Goal: Task Accomplishment & Management: Manage account settings

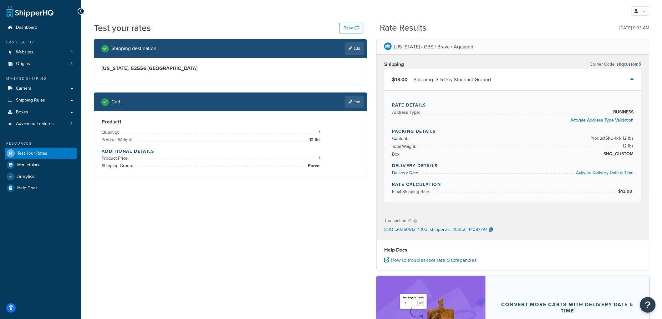
click at [145, 152] on h4 "Additional Details" at bounding box center [230, 151] width 257 height 7
click at [185, 147] on div "Product 1 Quantity: 1 Product Weight: 12 lbs Additional Details Product Price: …" at bounding box center [230, 144] width 257 height 51
click at [374, 118] on div "Iowa - GBS / Brava / Aquarain Shipping Carrier Code: shqcustom5 $13.00 Shipping…" at bounding box center [513, 214] width 282 height 350
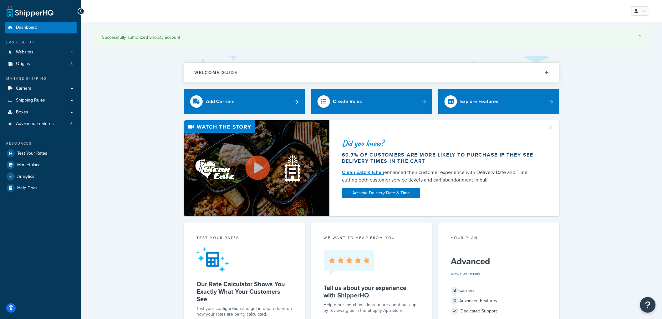
click at [639, 35] on link "×" at bounding box center [640, 35] width 3 height 5
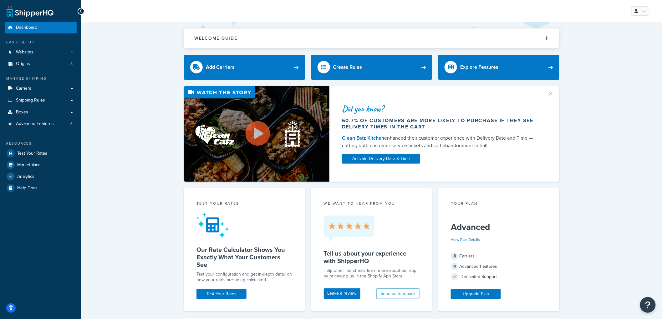
click at [166, 118] on div "Did you know? 60.7% of customers are more likely to purchase if they see delive…" at bounding box center [371, 134] width 555 height 96
click at [40, 113] on link "Boxes" at bounding box center [41, 113] width 72 height 12
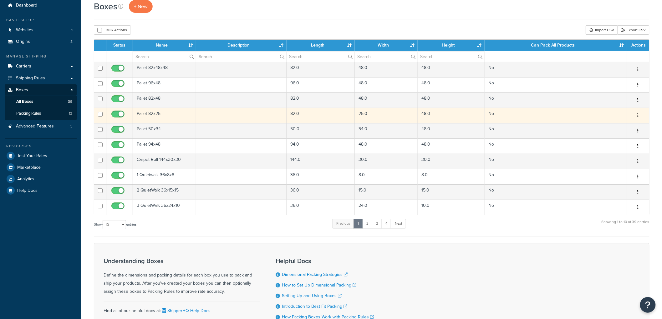
scroll to position [35, 0]
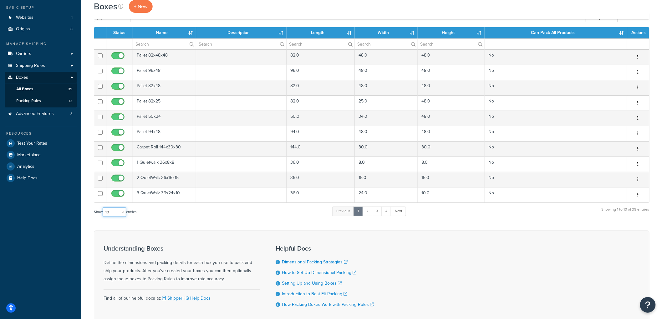
click at [110, 213] on select "10 15 25 50 100 1000" at bounding box center [114, 212] width 23 height 9
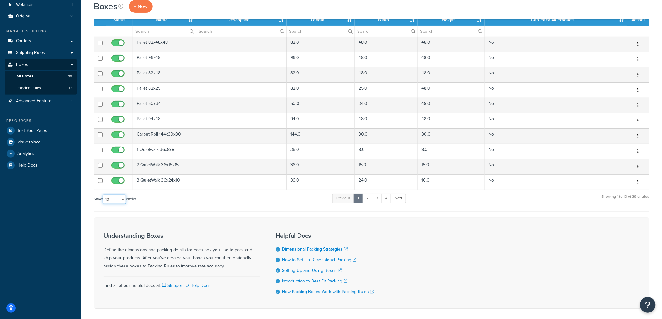
scroll to position [69, 0]
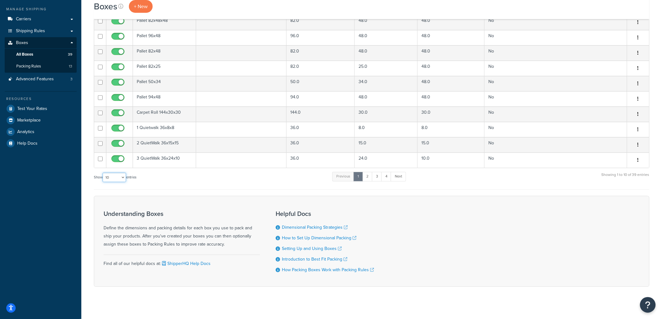
click at [114, 182] on select "10 15 25 50 100 1000" at bounding box center [114, 177] width 23 height 9
select select "50"
click at [103, 174] on select "10 15 25 50 100 1000" at bounding box center [114, 177] width 23 height 9
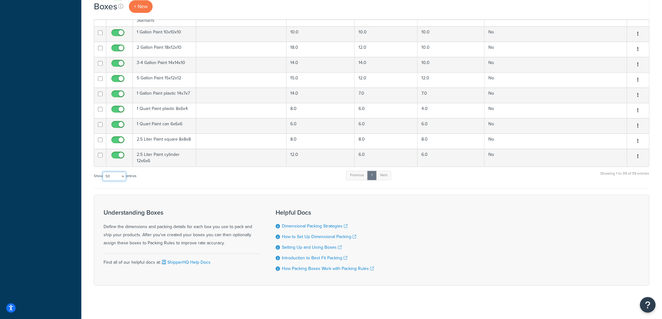
scroll to position [551, 0]
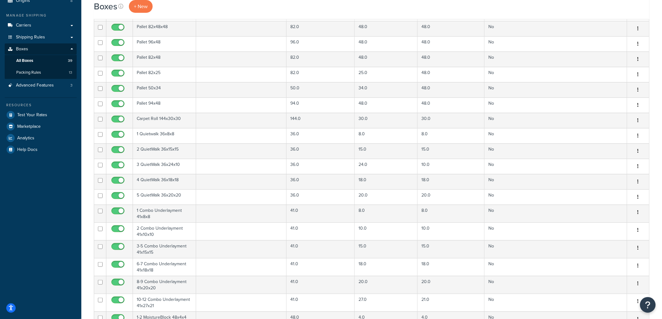
scroll to position [0, 0]
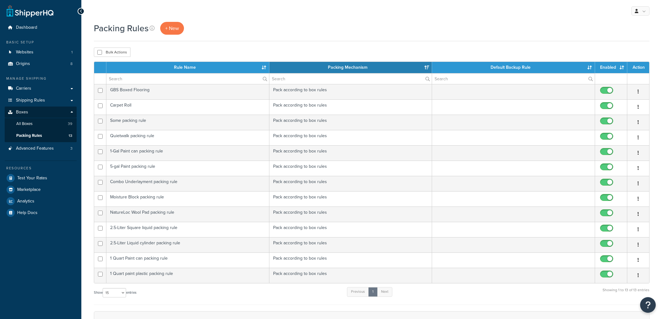
select select "15"
drag, startPoint x: 178, startPoint y: 152, endPoint x: 301, endPoint y: 49, distance: 159.9
click at [301, 49] on div "Bulk Actions Duplicate Delete" at bounding box center [371, 52] width 555 height 9
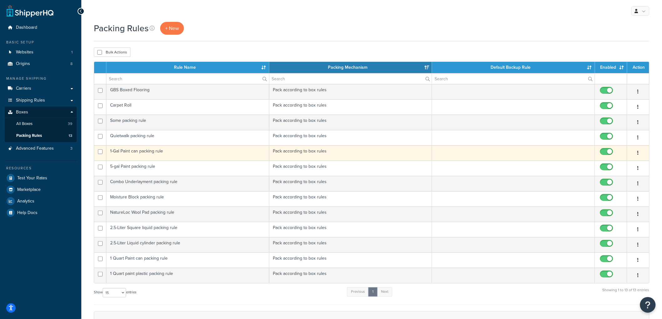
click at [158, 155] on td "1-Gal Paint can packing rule" at bounding box center [187, 152] width 163 height 15
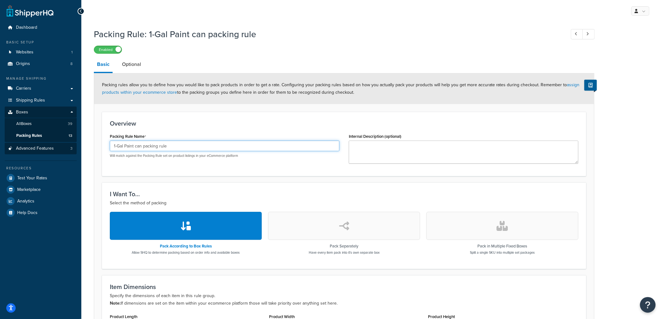
drag, startPoint x: 169, startPoint y: 147, endPoint x: 66, endPoint y: 144, distance: 102.6
click at [66, 144] on div "Dashboard Basic Setup Websites 1 Origins 8 Manage Shipping Carriers Carriers Al…" at bounding box center [331, 240] width 662 height 480
type input "1-GAL PAINT CAN PACKING RULE"
click at [160, 119] on div "Overview Packing Rule Name 1-GAL PAINT CAN PACKING RULE Will match against the …" at bounding box center [344, 144] width 484 height 64
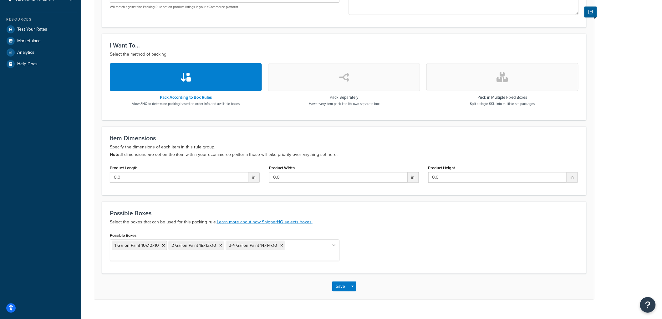
scroll to position [161, 0]
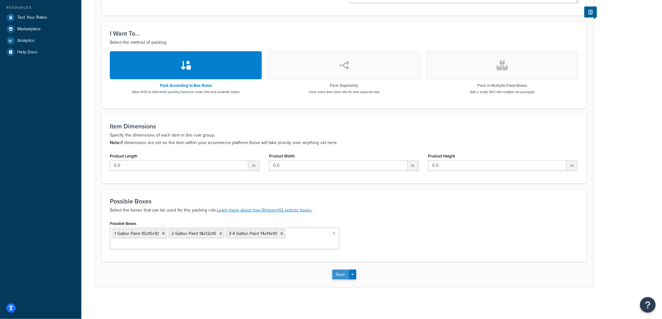
click at [335, 273] on button "Save" at bounding box center [340, 275] width 17 height 10
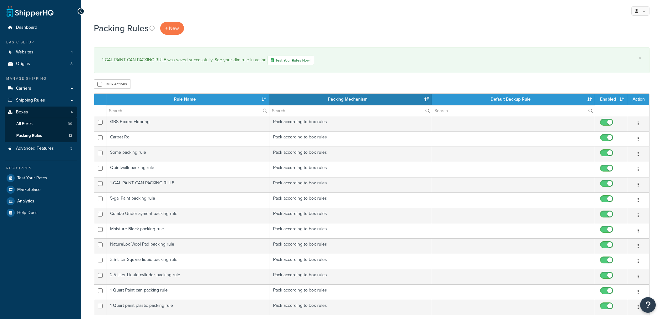
select select "15"
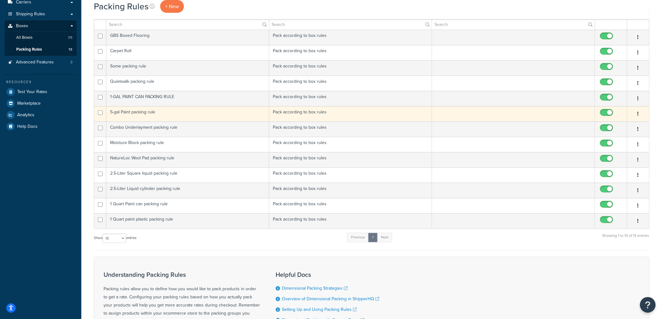
scroll to position [69, 0]
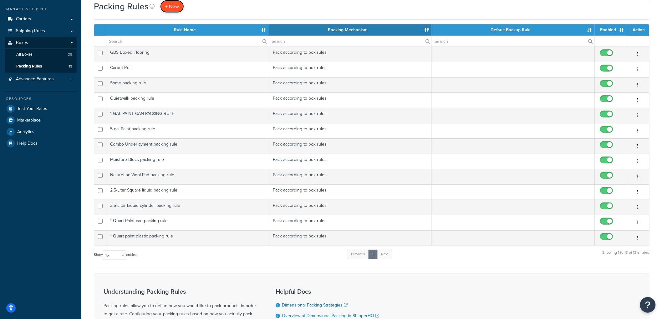
click at [179, 8] on link "+ New" at bounding box center [172, 6] width 24 height 13
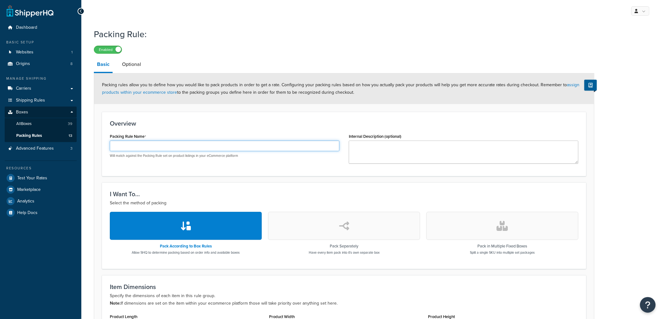
click at [130, 144] on input "Packing Rule Name" at bounding box center [225, 146] width 230 height 11
type input "1-GAL PAINT PLASTIC PACKING RULE"
click at [143, 120] on h3 "Overview" at bounding box center [344, 123] width 469 height 7
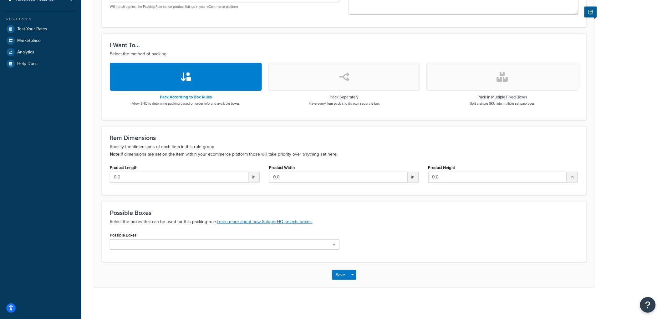
scroll to position [150, 0]
click at [165, 246] on ul at bounding box center [225, 244] width 230 height 10
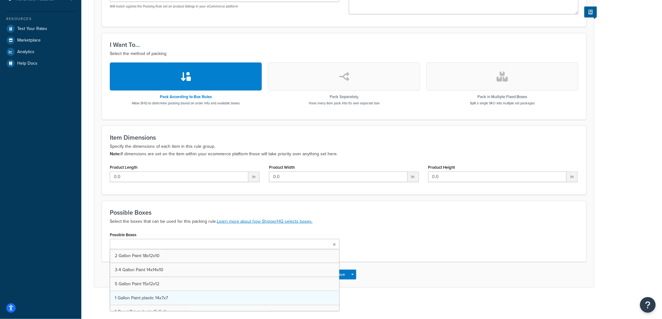
scroll to position [453, 0]
click at [415, 220] on p "Select the boxes that can be used for this packing rule. Learn more about how S…" at bounding box center [344, 222] width 469 height 8
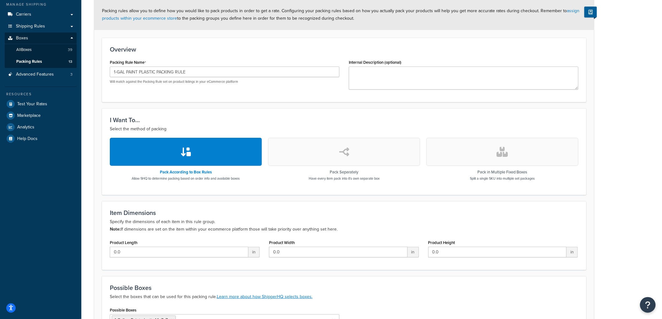
scroll to position [151, 0]
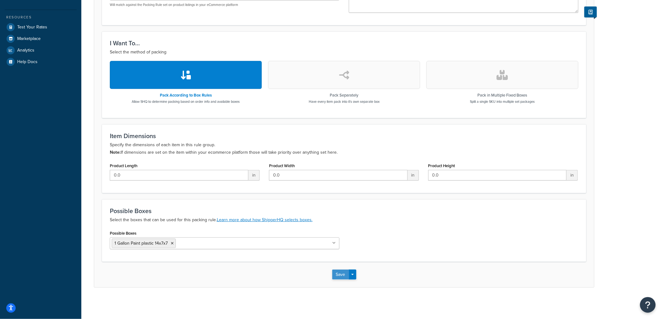
click at [338, 274] on button "Save" at bounding box center [340, 275] width 17 height 10
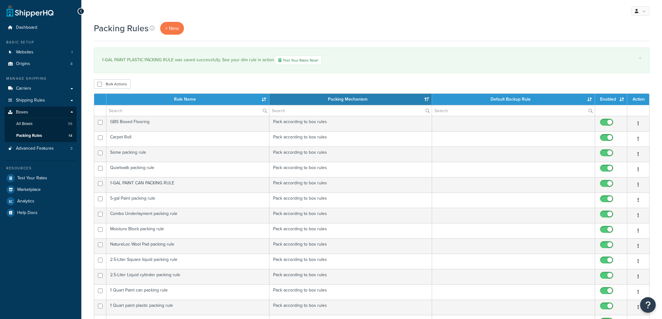
select select "15"
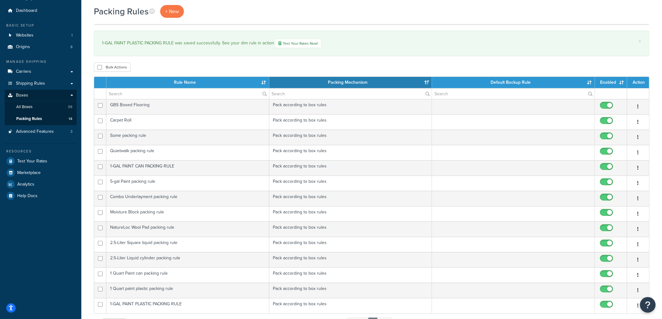
scroll to position [11, 0]
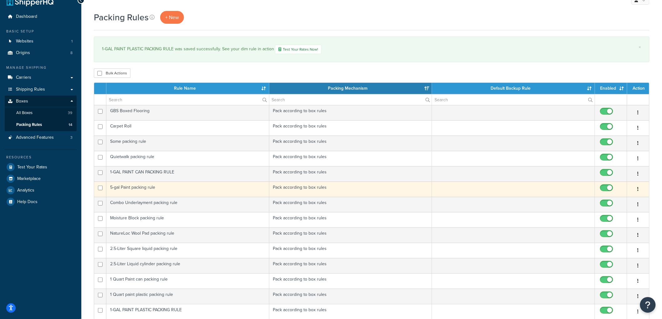
click at [176, 195] on td "5-gal Paint packing rule" at bounding box center [187, 189] width 163 height 15
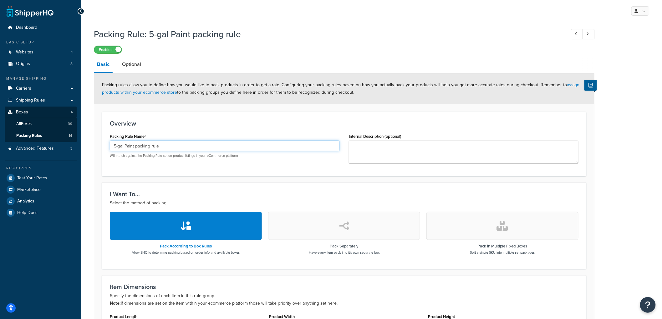
drag, startPoint x: 167, startPoint y: 143, endPoint x: 101, endPoint y: 148, distance: 66.2
click at [101, 148] on form "Packing rules allow you to define how you would like to pack products in order …" at bounding box center [344, 256] width 500 height 365
type input "5-GAL PAINT PACKING RULE"
click at [174, 122] on h3 "Overview" at bounding box center [344, 123] width 469 height 7
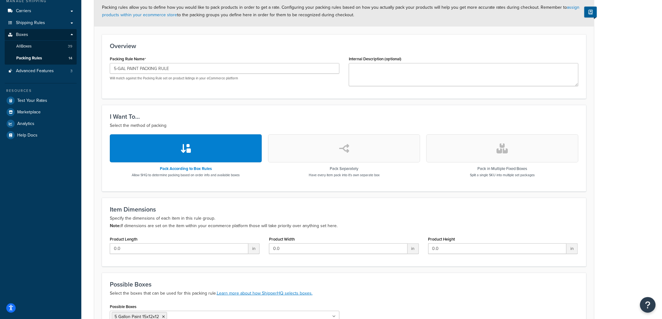
scroll to position [151, 0]
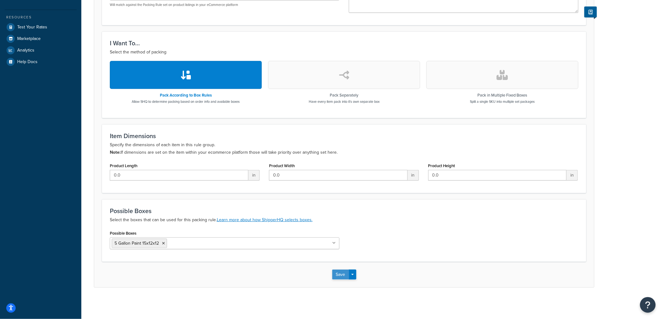
click at [335, 271] on button "Save" at bounding box center [340, 275] width 17 height 10
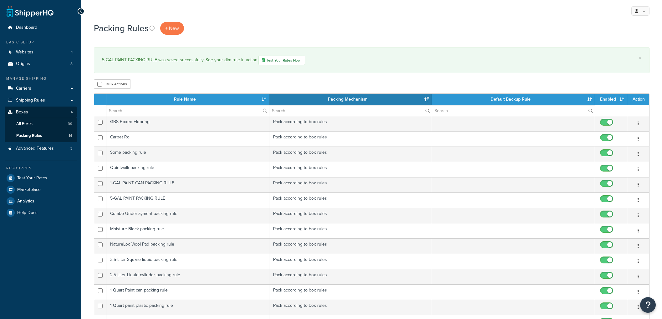
select select "15"
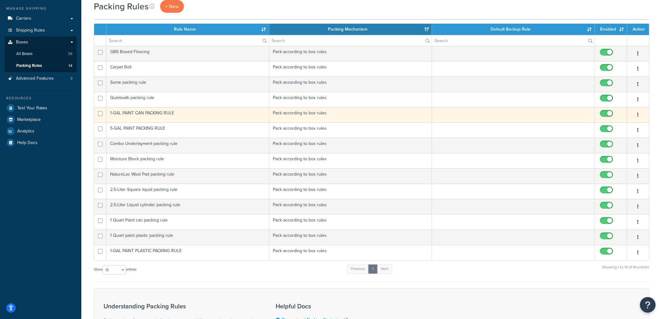
scroll to position [69, 0]
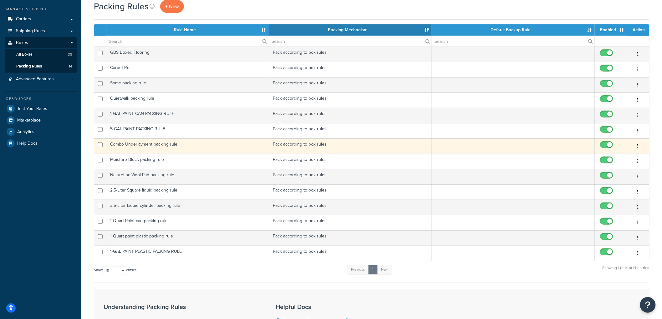
click at [196, 146] on td "Combo Underlayment packing rule" at bounding box center [187, 146] width 163 height 15
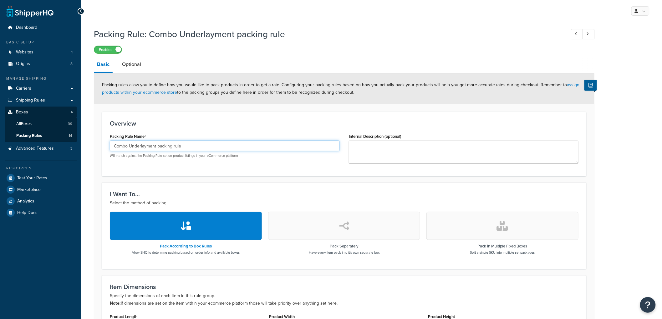
click at [171, 145] on input "Combo Underlayment packing rule" at bounding box center [225, 146] width 230 height 11
type input "COMBO UNDERLAYMENT PACKING RULE"
click at [201, 124] on h3 "Overview" at bounding box center [344, 123] width 469 height 7
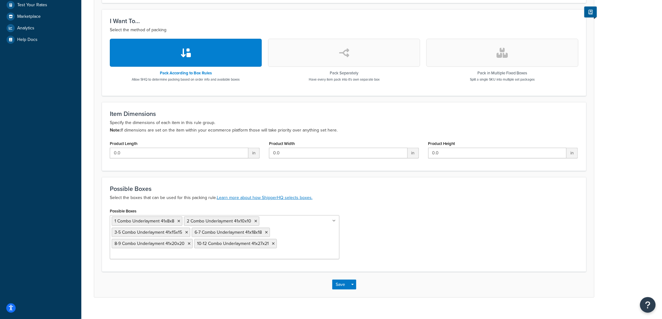
scroll to position [174, 0]
click at [346, 279] on button "Save" at bounding box center [340, 284] width 17 height 10
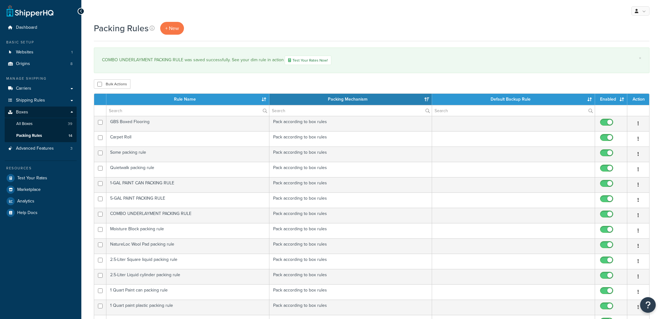
select select "15"
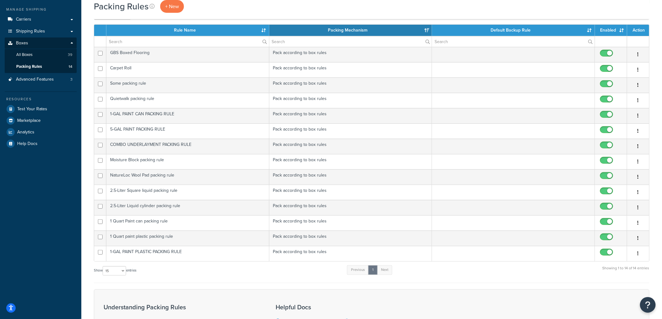
scroll to position [104, 0]
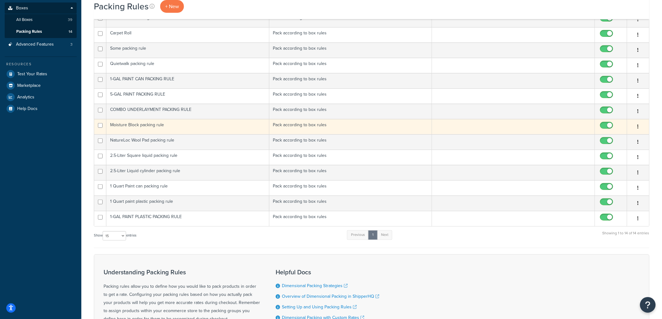
click at [180, 128] on td "Moisture Block packing rule" at bounding box center [187, 126] width 163 height 15
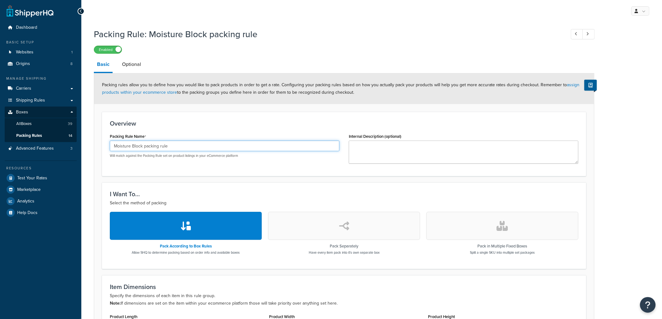
click at [176, 147] on input "Moisture Block packing rule" at bounding box center [225, 146] width 230 height 11
type input "MOISTURE BLOCK PACKING RULE"
click at [203, 112] on div "Overview Packing Rule Name MOISTURE BLOCK PACKING RULE Will match against the P…" at bounding box center [344, 144] width 484 height 64
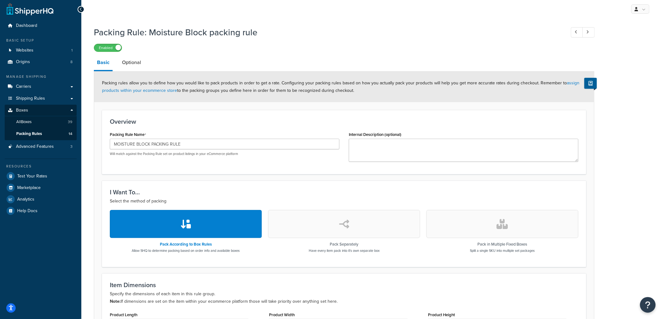
scroll to position [163, 0]
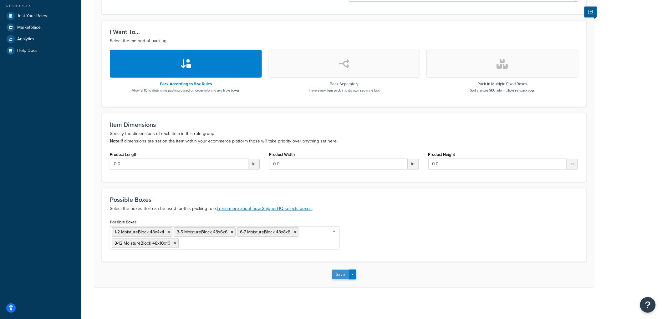
click at [342, 274] on button "Save" at bounding box center [340, 275] width 17 height 10
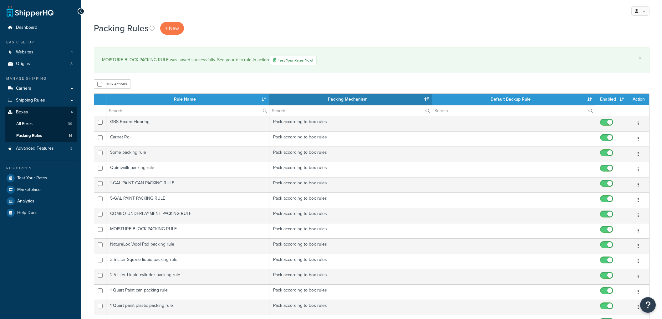
select select "15"
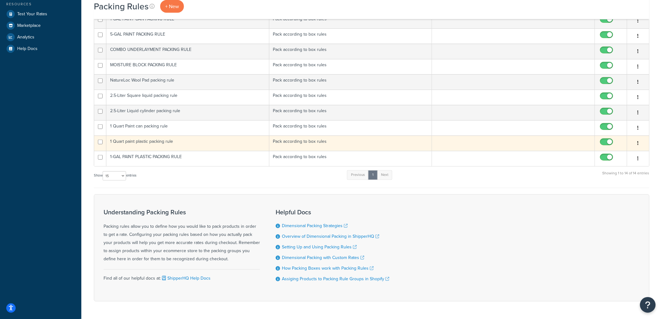
scroll to position [174, 0]
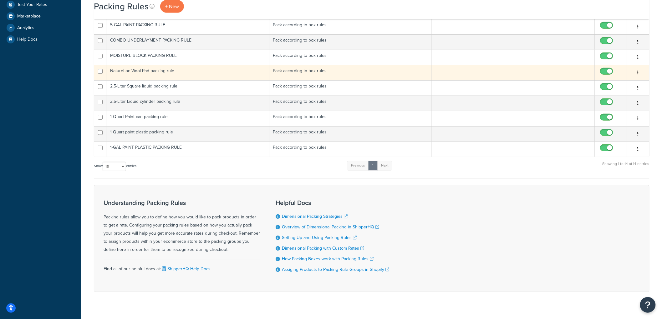
click at [170, 77] on td "NatureLoc Wool Pad packing rule" at bounding box center [187, 72] width 163 height 15
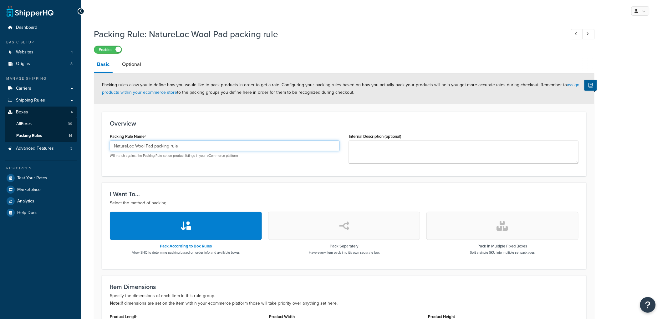
click at [187, 142] on input "NatureLoc Wool Pad packing rule" at bounding box center [225, 146] width 230 height 11
type input "NATURELOC WOOD PAD PACKING RULE"
click at [195, 121] on h3 "Overview" at bounding box center [344, 123] width 469 height 7
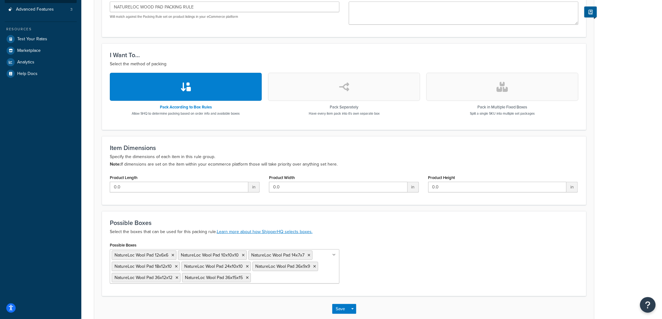
scroll to position [174, 0]
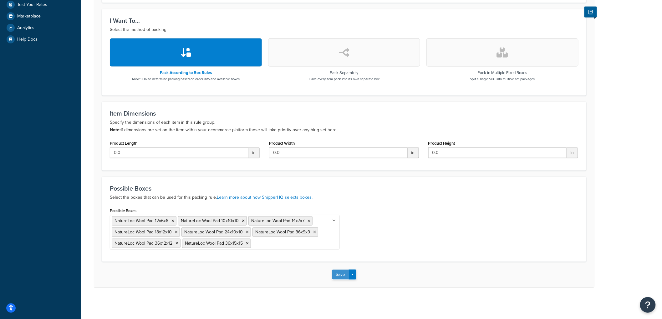
click at [339, 276] on button "Save" at bounding box center [340, 275] width 17 height 10
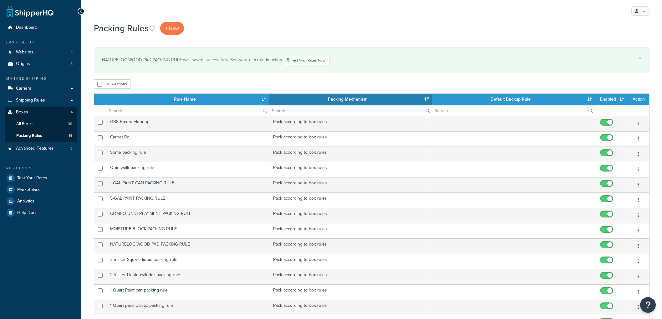
select select "15"
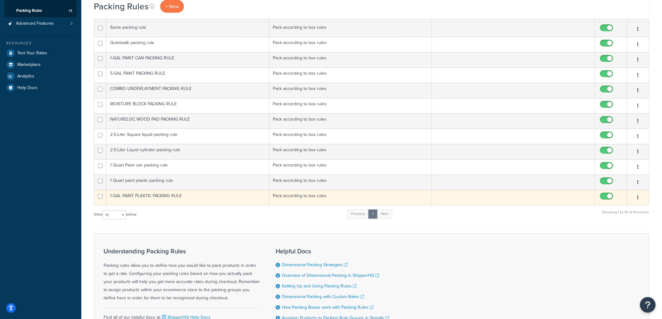
scroll to position [174, 0]
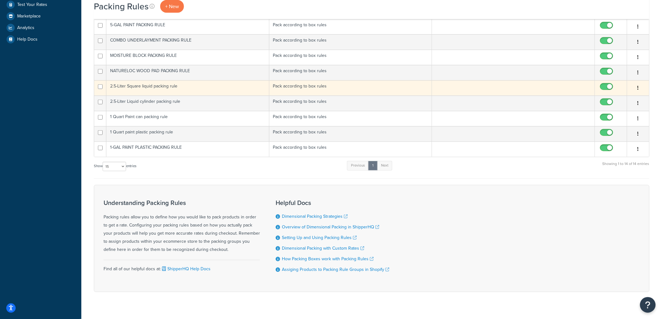
click at [182, 89] on td "2.5-Liter Square liquid packing rule" at bounding box center [187, 87] width 163 height 15
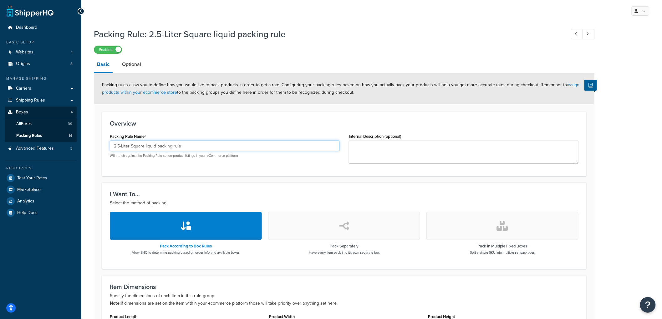
drag, startPoint x: 185, startPoint y: 148, endPoint x: 90, endPoint y: 124, distance: 97.7
click at [90, 124] on div "Packing Rule: 2.5-Liter Square liquid packing rule Enabled Basic Optional Packi…" at bounding box center [371, 240] width 580 height 430
type input "2.5-LITER SQUARE LIQUID PACKING RULE"
click at [184, 104] on div "Packing rules allow you to define how you would like to pack products in order …" at bounding box center [344, 89] width 500 height 31
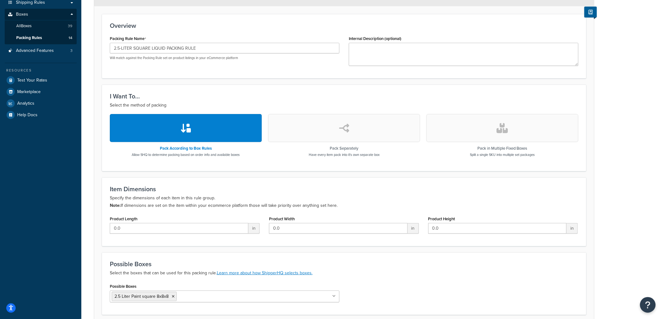
scroll to position [151, 0]
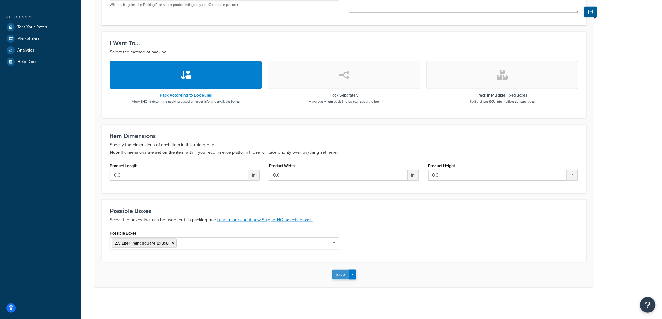
click at [340, 271] on button "Save" at bounding box center [340, 275] width 17 height 10
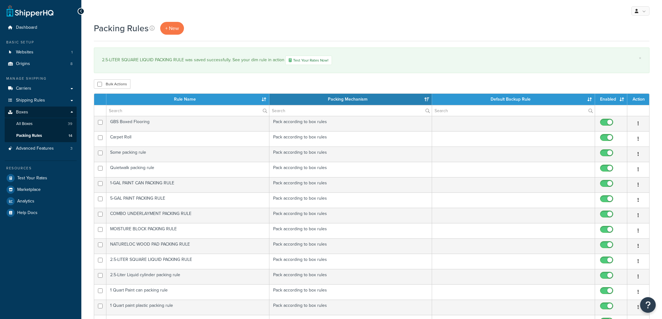
select select "15"
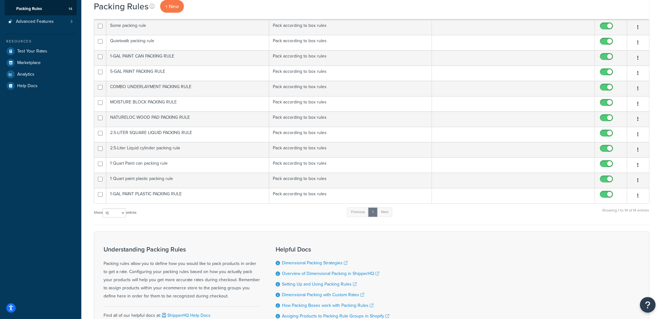
scroll to position [174, 0]
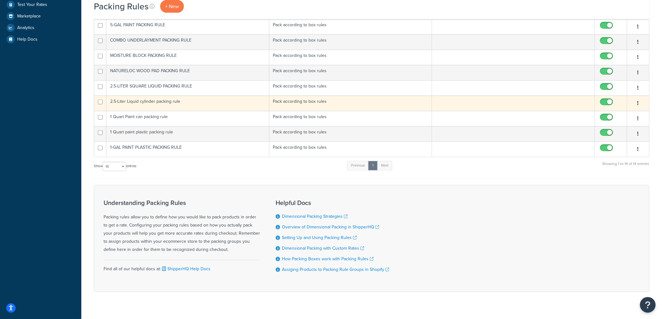
click at [180, 104] on td "2.5-Liter Liquid cylinder packing rule" at bounding box center [187, 103] width 163 height 15
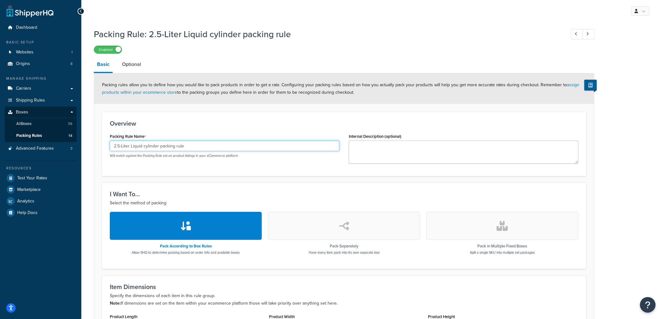
drag, startPoint x: 205, startPoint y: 147, endPoint x: 91, endPoint y: 147, distance: 113.8
click at [91, 147] on div "Packing Rule: 2.5-Liter Liquid cylinder packing rule Enabled Basic Optional Pac…" at bounding box center [371, 240] width 580 height 430
type input "2.5-LITER LIQUID CYLINDER PACKING RULE"
click at [224, 102] on div "Packing rules allow you to define how you would like to pack products in order …" at bounding box center [344, 89] width 500 height 31
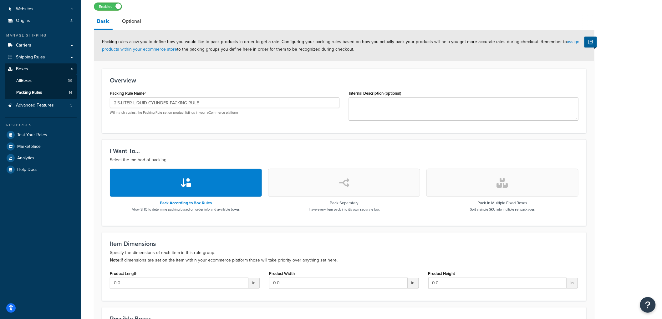
scroll to position [151, 0]
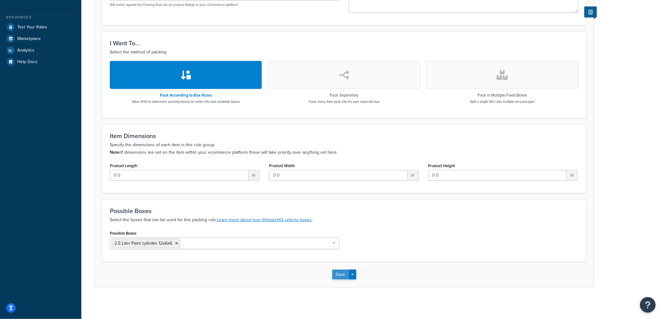
click at [342, 274] on button "Save" at bounding box center [340, 275] width 17 height 10
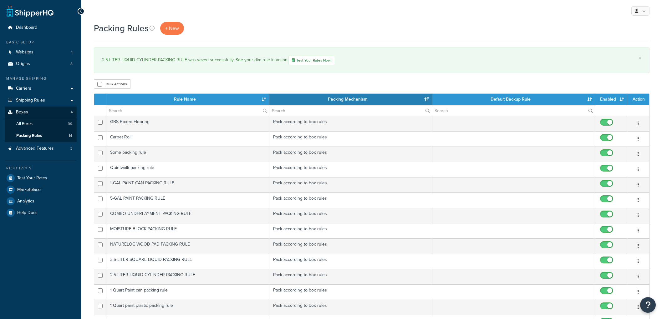
select select "15"
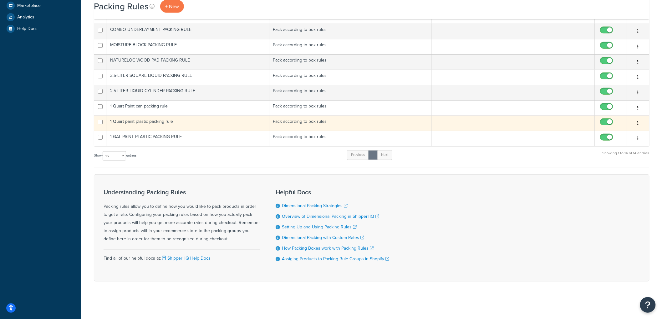
scroll to position [185, 0]
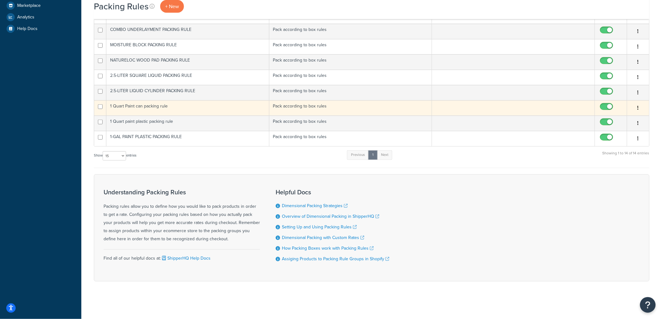
click at [175, 109] on td "1 Quart Paint can packing rule" at bounding box center [187, 107] width 163 height 15
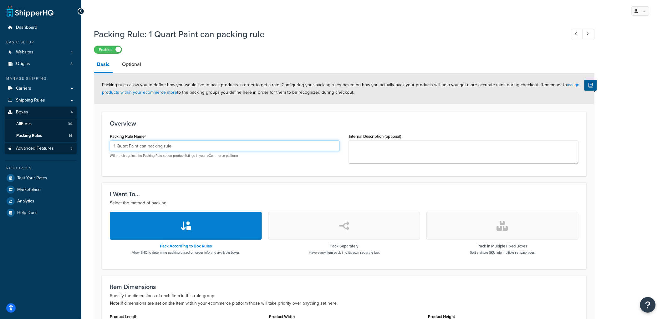
drag, startPoint x: 186, startPoint y: 144, endPoint x: 66, endPoint y: 144, distance: 120.4
click at [66, 144] on div "Dashboard Basic Setup Websites 1 Origins 8 Manage Shipping Carriers Carriers Al…" at bounding box center [331, 235] width 662 height 470
type input "-"
type input "1 QUART PAINT CAN PACKING RULE"
click at [186, 123] on h3 "Overview" at bounding box center [344, 123] width 469 height 7
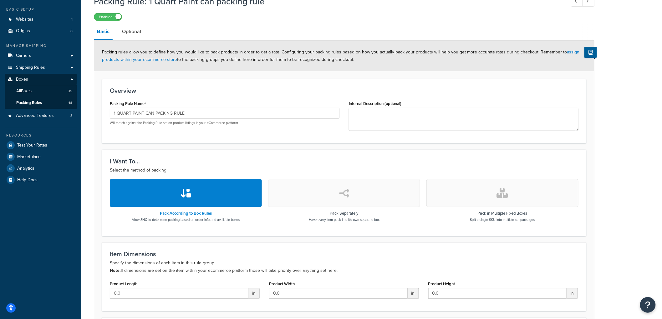
scroll to position [151, 0]
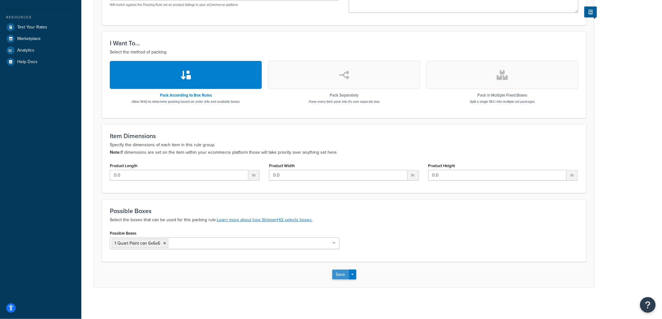
click at [340, 276] on button "Save" at bounding box center [340, 275] width 17 height 10
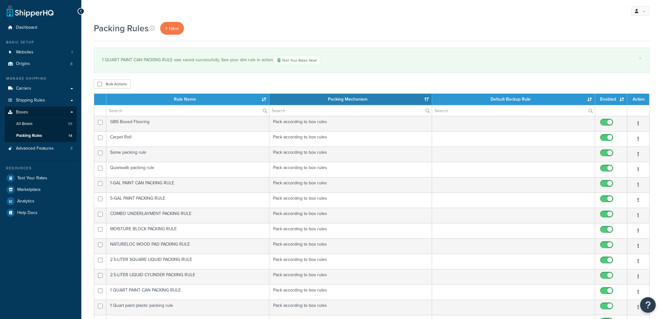
select select "15"
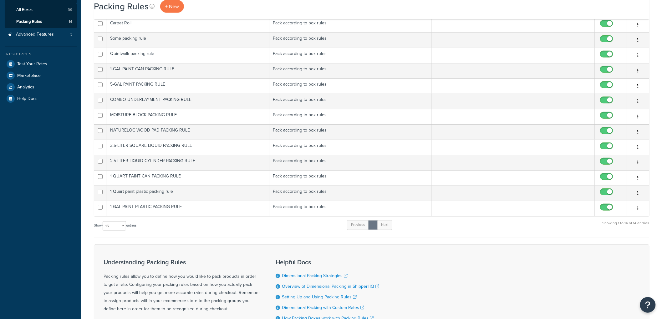
scroll to position [185, 0]
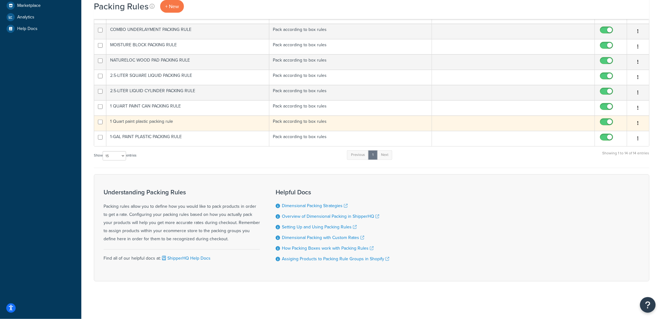
click at [158, 122] on td "1 Quart paint plastic packing rule" at bounding box center [187, 123] width 163 height 15
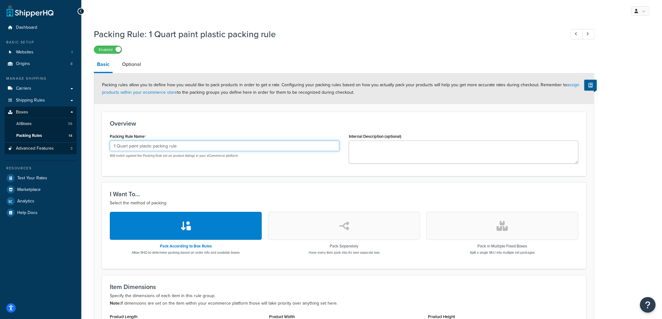
drag, startPoint x: 188, startPoint y: 146, endPoint x: 33, endPoint y: 148, distance: 155.1
click at [33, 148] on div "Dashboard Basic Setup Websites 1 Origins 8 Manage Shipping Carriers Carriers Al…" at bounding box center [331, 235] width 662 height 470
type input "1 QUART PAINT PLASTIC PACKING RULE"
click at [282, 114] on div "Overview Packing Rule Name 1 QUART PAINT PLASTIC PACKING RULE Will match agains…" at bounding box center [344, 144] width 484 height 64
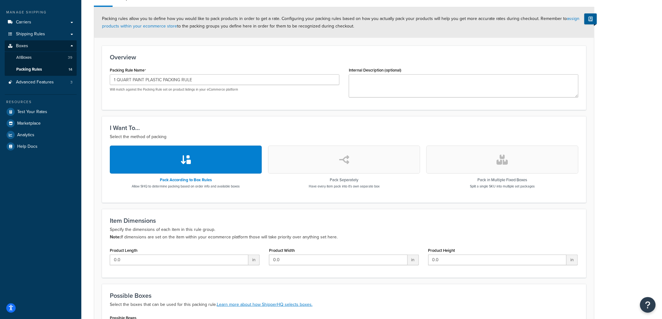
scroll to position [151, 0]
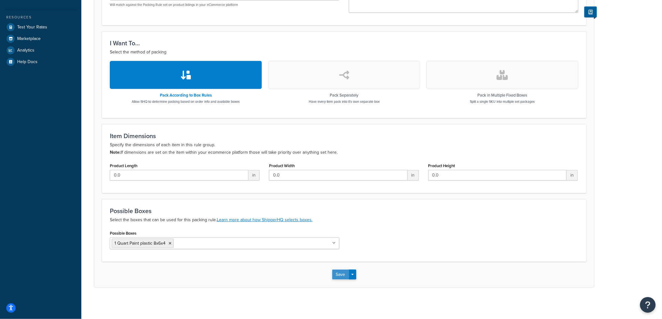
click at [338, 272] on button "Save" at bounding box center [340, 275] width 17 height 10
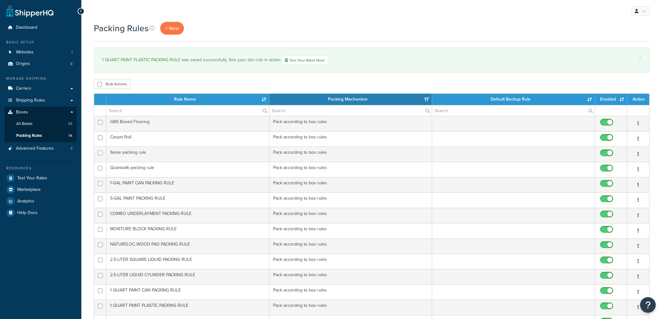
select select "15"
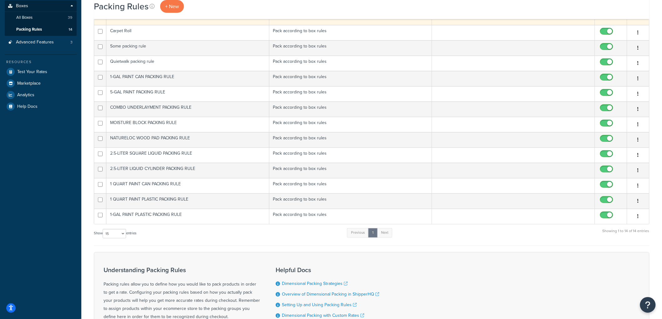
scroll to position [115, 0]
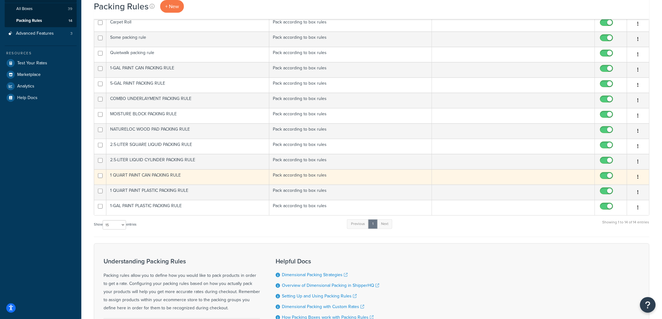
click at [153, 181] on td "1 QUART PAINT CAN PACKING RULE" at bounding box center [187, 177] width 163 height 15
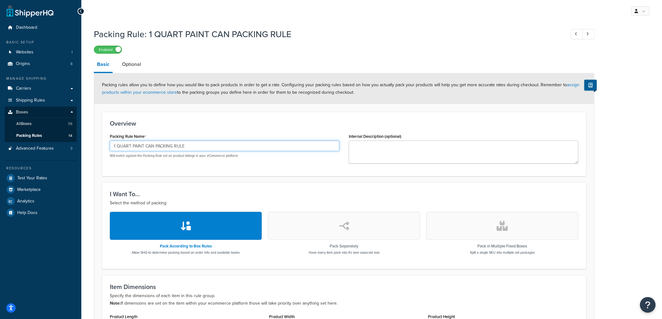
click at [117, 144] on input "1 QUART PAINT CAN PACKING RULE" at bounding box center [225, 146] width 230 height 11
type input "1-QUART PAINT CAN PACKING RULE"
click at [229, 128] on div "Overview Packing Rule Name 1-QUART PAINT CAN PACKING RULE Will match against th…" at bounding box center [344, 144] width 484 height 64
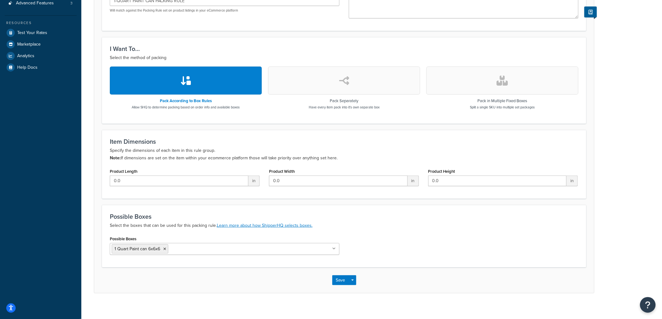
scroll to position [151, 0]
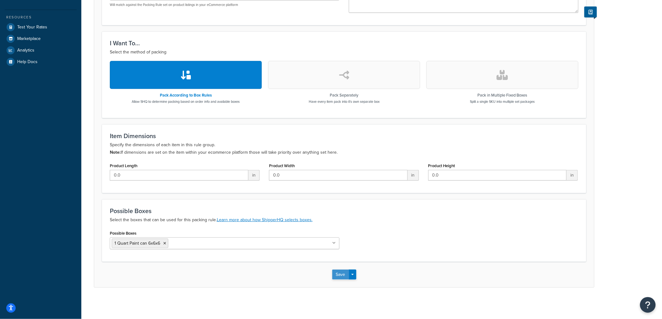
click at [336, 272] on button "Save" at bounding box center [340, 275] width 17 height 10
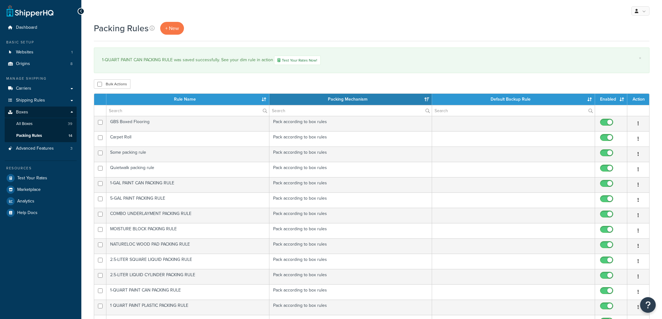
select select "15"
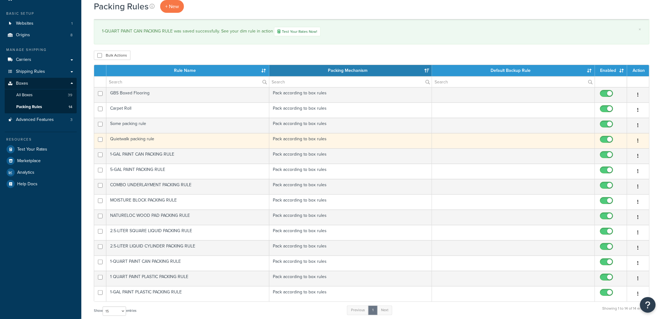
scroll to position [185, 0]
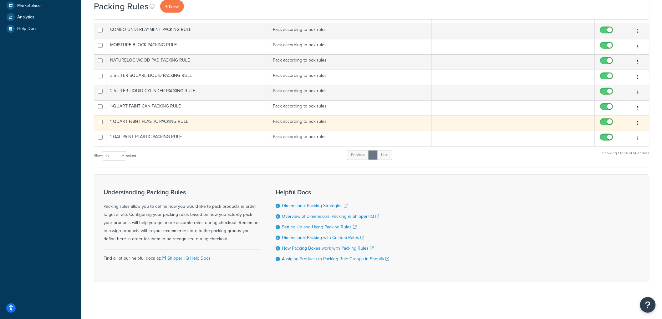
click at [156, 124] on td "1 QUART PAINT PLASTIC PACKING RULE" at bounding box center [187, 123] width 163 height 15
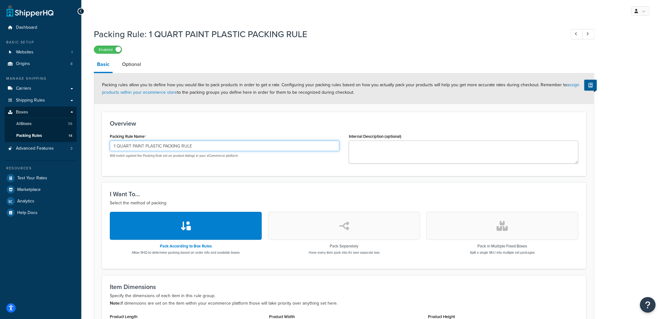
click at [116, 145] on input "1 QUART PAINT PLASTIC PACKING RULE" at bounding box center [225, 146] width 230 height 11
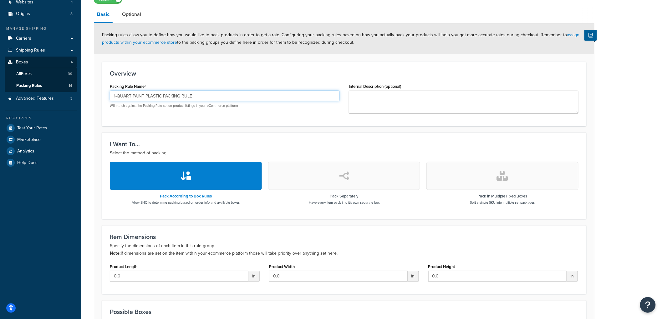
scroll to position [151, 0]
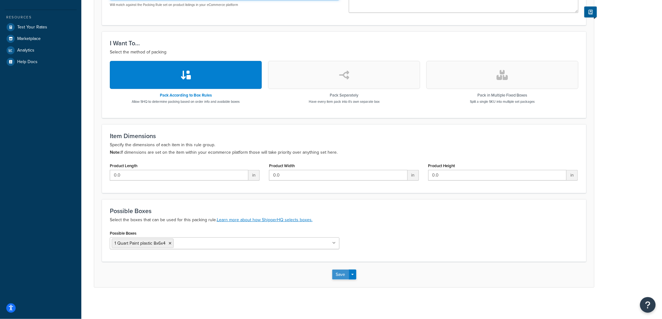
type input "1-QUART PAINT PLASTIC PACKING RULE"
click at [338, 272] on button "Save" at bounding box center [340, 275] width 17 height 10
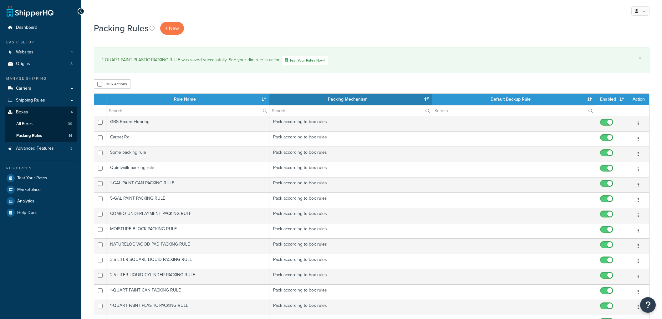
select select "15"
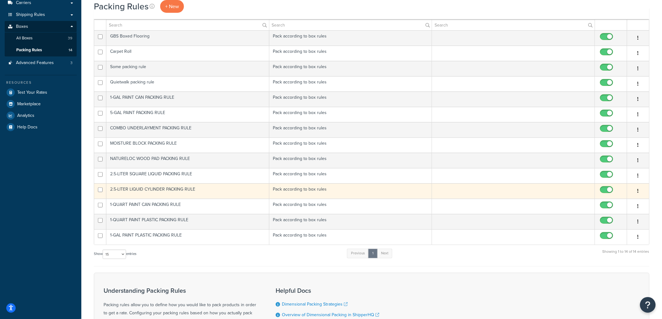
scroll to position [69, 0]
